Goal: Task Accomplishment & Management: Manage account settings

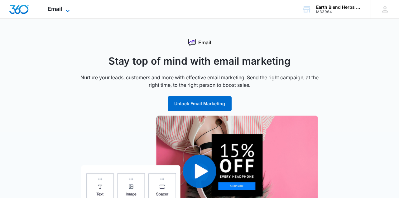
click at [59, 7] on span "Email" at bounding box center [55, 9] width 15 height 7
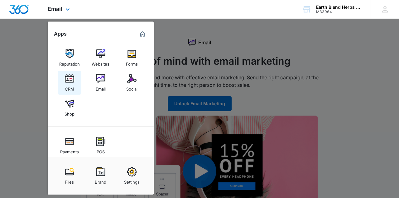
click at [73, 85] on div "CRM" at bounding box center [69, 87] width 9 height 8
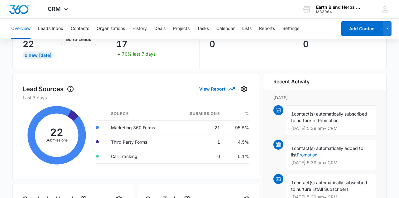
scroll to position [53, 0]
click at [80, 27] on button "Contacts" at bounding box center [80, 29] width 18 height 20
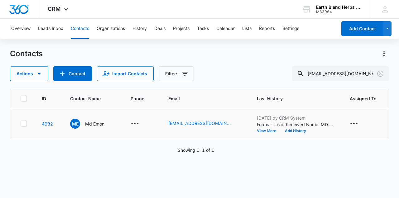
click at [263, 129] on button "View More" at bounding box center [269, 131] width 24 height 4
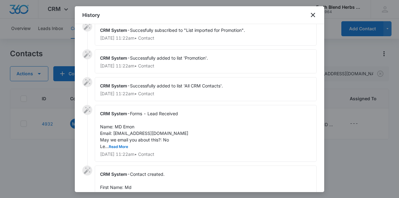
scroll to position [15, 0]
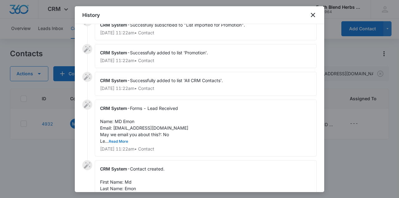
click at [122, 141] on button "Read More" at bounding box center [118, 141] width 19 height 4
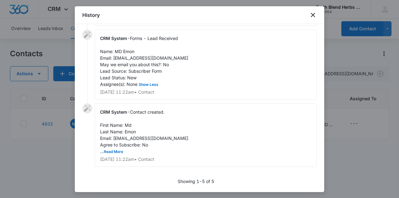
scroll to position [0, 0]
click at [311, 17] on icon "close" at bounding box center [312, 14] width 7 height 7
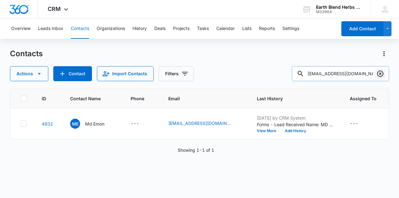
click at [381, 73] on icon "Clear" at bounding box center [380, 73] width 6 height 6
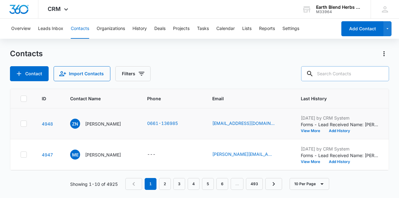
click at [317, 134] on td "[DATE] by CRM System Forms - Lead Received Name: [PERSON_NAME]: [EMAIL_ADDRESS]…" at bounding box center [339, 123] width 93 height 31
click at [315, 130] on button "View More" at bounding box center [313, 131] width 24 height 4
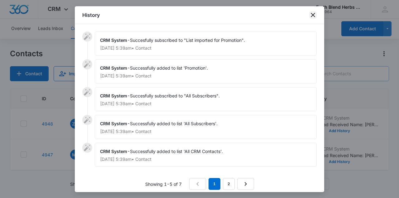
click at [315, 17] on icon "close" at bounding box center [313, 15] width 4 height 4
